Goal: Task Accomplishment & Management: Manage account settings

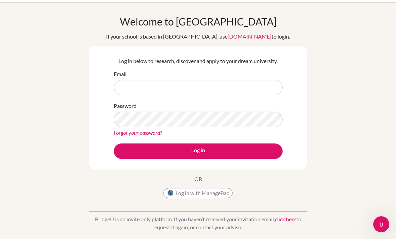
scroll to position [21, 0]
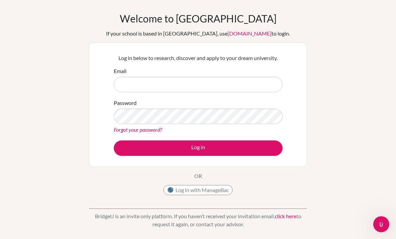
click at [138, 90] on input "Email" at bounding box center [198, 84] width 169 height 15
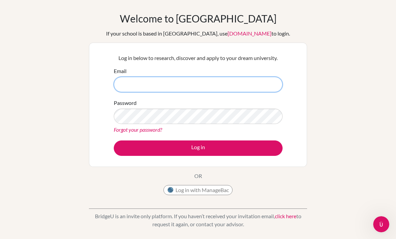
type input "[PERSON_NAME][EMAIL_ADDRESS][PERSON_NAME][DOMAIN_NAME]"
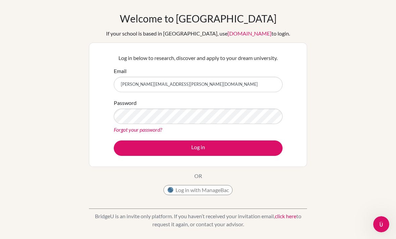
click at [161, 150] on button "Log in" at bounding box center [198, 147] width 169 height 15
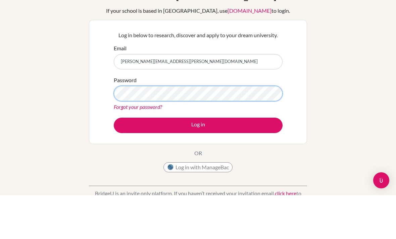
click at [198, 162] on button "Log in" at bounding box center [198, 169] width 169 height 15
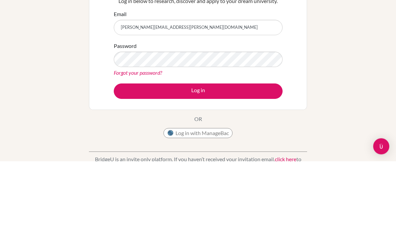
click at [198, 162] on button "Log in" at bounding box center [198, 169] width 169 height 15
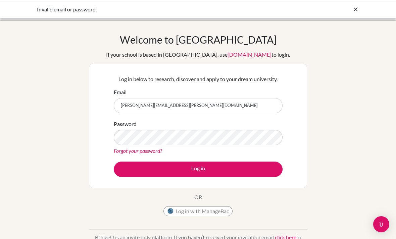
click at [356, 9] on icon at bounding box center [355, 9] width 7 height 7
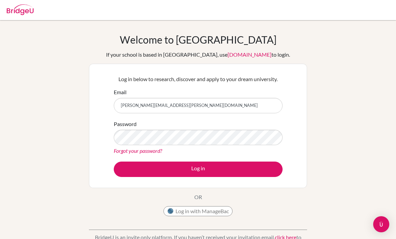
click at [24, 12] on img at bounding box center [20, 9] width 27 height 11
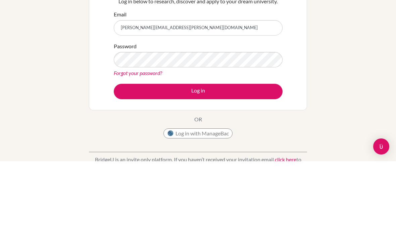
scroll to position [78, 0]
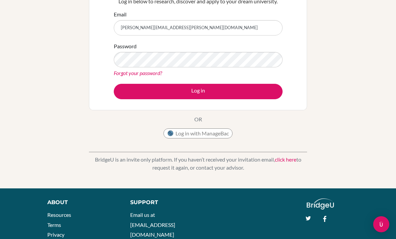
click at [264, 96] on button "Log in" at bounding box center [198, 91] width 169 height 15
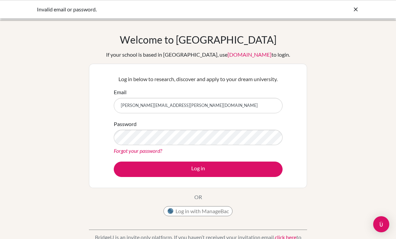
click at [356, 10] on icon at bounding box center [355, 9] width 7 height 7
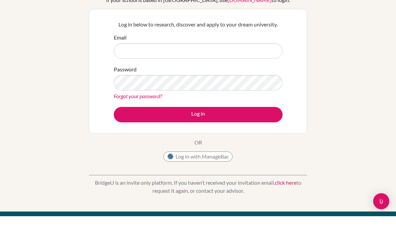
click at [54, 60] on div "Welcome to BridgeU If your school is based in China, use app.bridge-u.com.cn to…" at bounding box center [198, 111] width 396 height 219
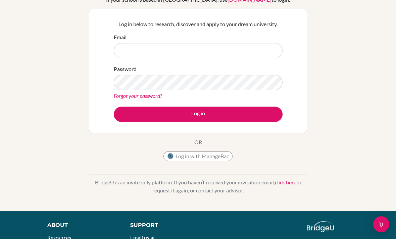
scroll to position [55, 0]
